Goal: Find specific page/section: Find specific page/section

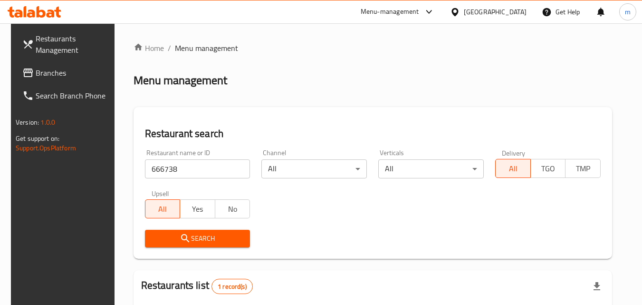
click at [453, 11] on icon at bounding box center [455, 12] width 7 height 8
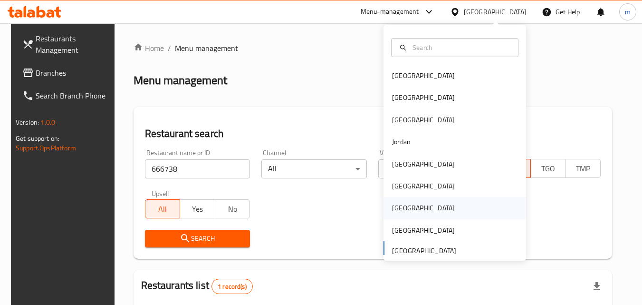
click at [393, 207] on div "[GEOGRAPHIC_DATA]" at bounding box center [423, 208] width 63 height 10
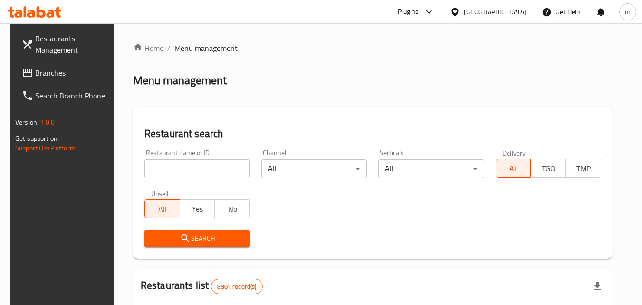
click at [52, 71] on span "Branches" at bounding box center [72, 72] width 75 height 11
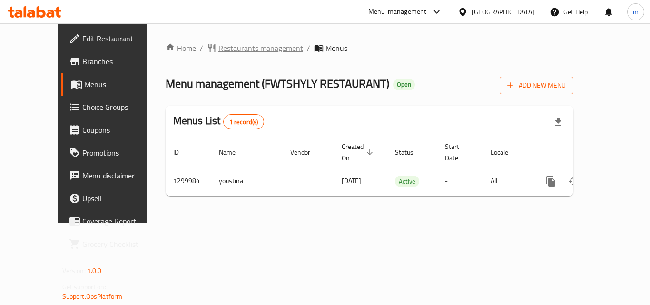
click at [243, 50] on span "Restaurants management" at bounding box center [260, 47] width 85 height 11
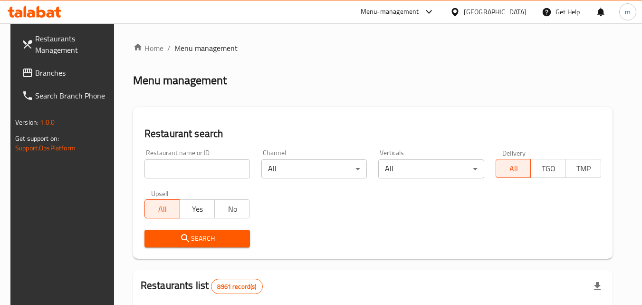
click at [206, 172] on input "search" at bounding box center [198, 168] width 106 height 19
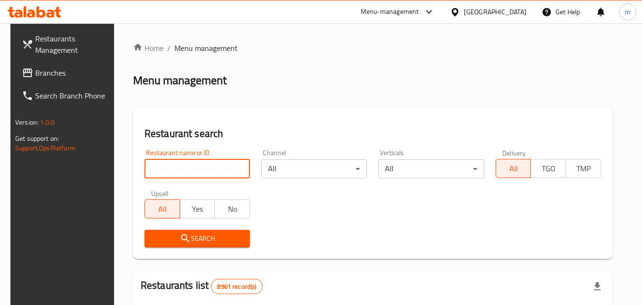
paste input "701588"
type input "701588"
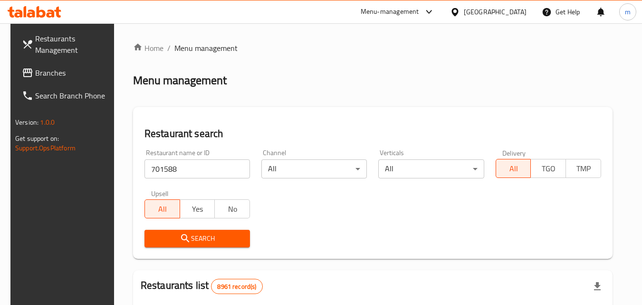
click at [208, 239] on span "Search" at bounding box center [197, 239] width 90 height 12
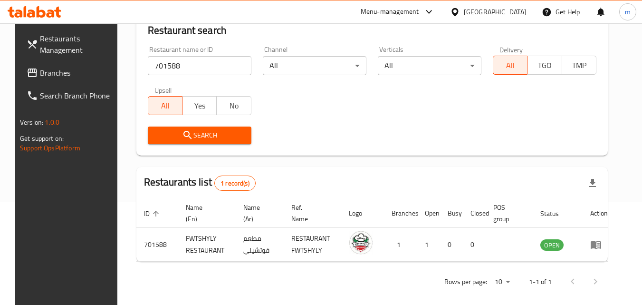
scroll to position [111, 0]
